Goal: Entertainment & Leisure: Consume media (video, audio)

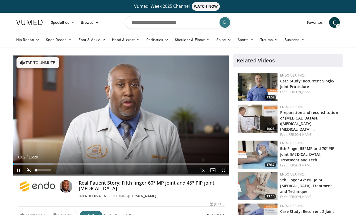
click at [28, 170] on span "Video Player" at bounding box center [29, 169] width 11 height 11
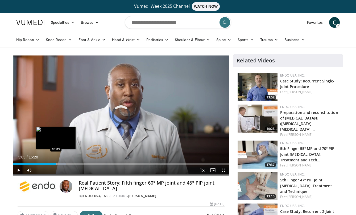
click at [56, 162] on div "Loaded : 24.56% 03:03 03:03" at bounding box center [121, 161] width 216 height 5
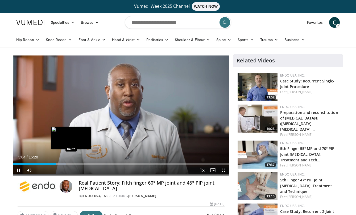
click at [71, 163] on div "Progress Bar" at bounding box center [71, 163] width 1 height 2
click at [71, 164] on div "Progress Bar" at bounding box center [71, 163] width 1 height 2
click at [69, 163] on div "Progress Bar" at bounding box center [69, 163] width 1 height 2
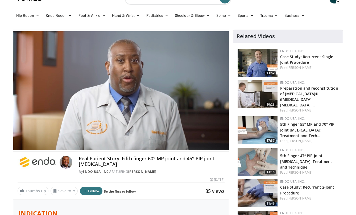
scroll to position [26, 0]
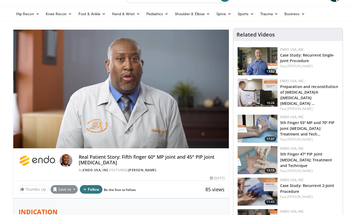
click at [73, 188] on button "Save to" at bounding box center [64, 189] width 27 height 9
click at [68, 165] on span "Add to Favorites" at bounding box center [73, 165] width 33 height 6
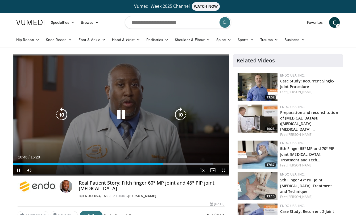
scroll to position [0, 0]
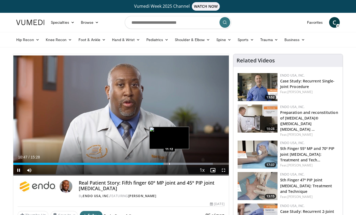
click at [169, 164] on div "Progress Bar" at bounding box center [169, 163] width 1 height 2
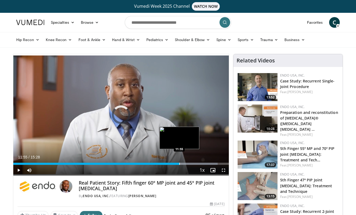
click at [179, 164] on div "Progress Bar" at bounding box center [179, 163] width 1 height 2
click at [191, 164] on div "Progress Bar" at bounding box center [191, 163] width 1 height 2
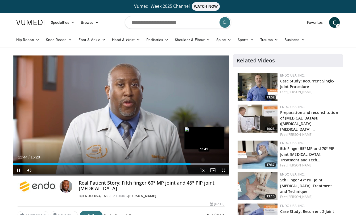
click at [204, 163] on div "Progress Bar" at bounding box center [204, 163] width 1 height 2
click at [216, 164] on div "Progress Bar" at bounding box center [216, 163] width 1 height 2
